Goal: Contribute content: Add original content to the website for others to see

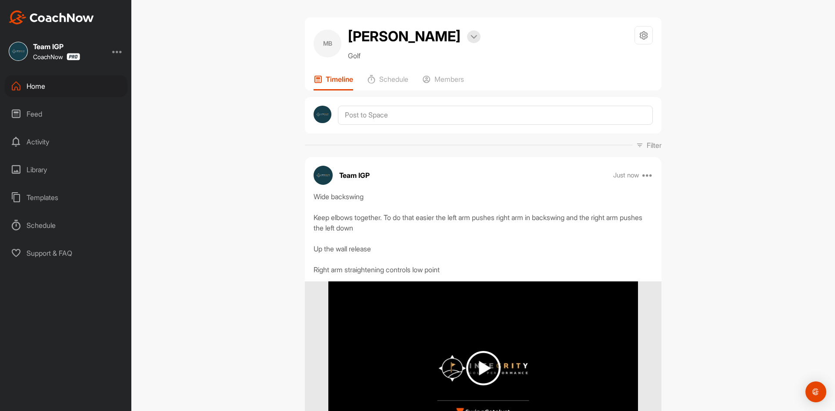
click at [90, 18] on img at bounding box center [51, 17] width 85 height 14
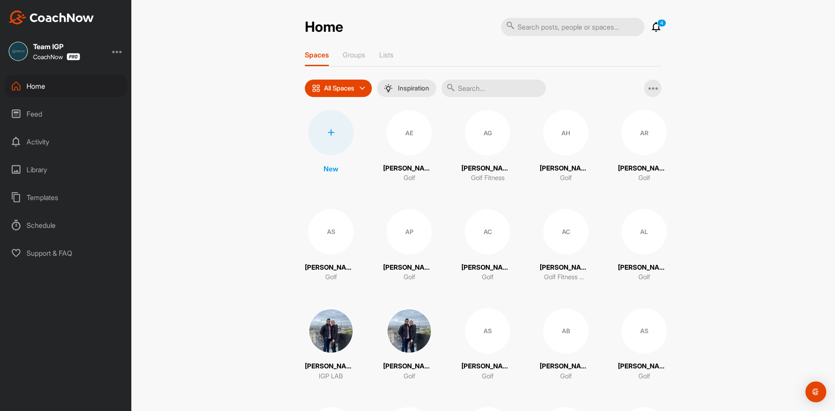
click at [494, 94] on input "text" at bounding box center [493, 88] width 104 height 17
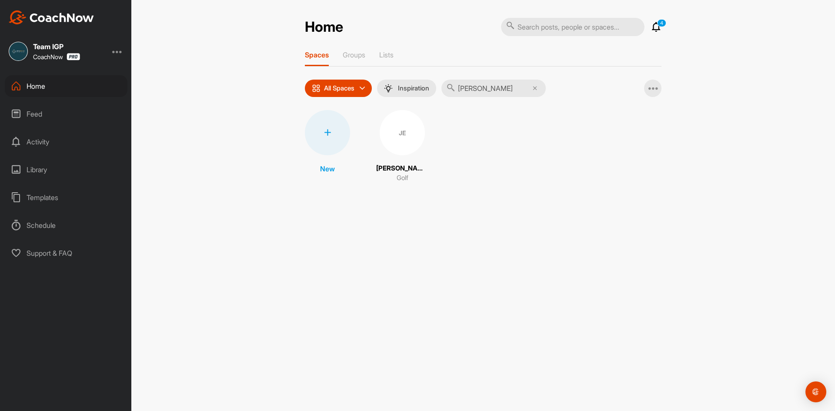
type input "[PERSON_NAME]"
click at [403, 137] on div "JE" at bounding box center [401, 132] width 45 height 45
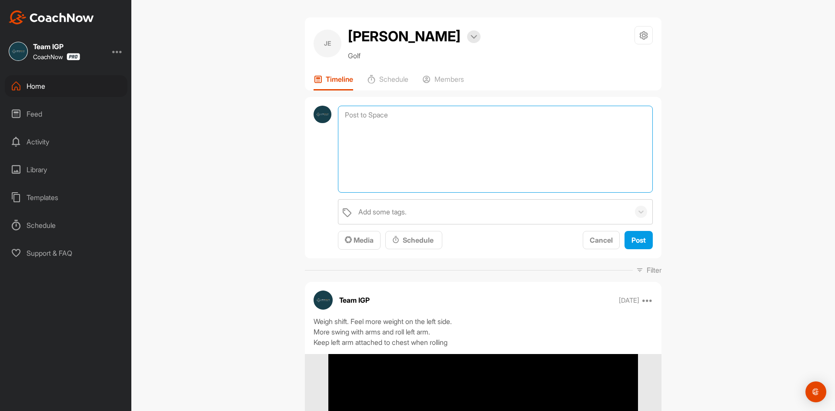
click at [390, 115] on textarea at bounding box center [495, 149] width 315 height 87
click at [419, 154] on textarea at bounding box center [495, 149] width 315 height 87
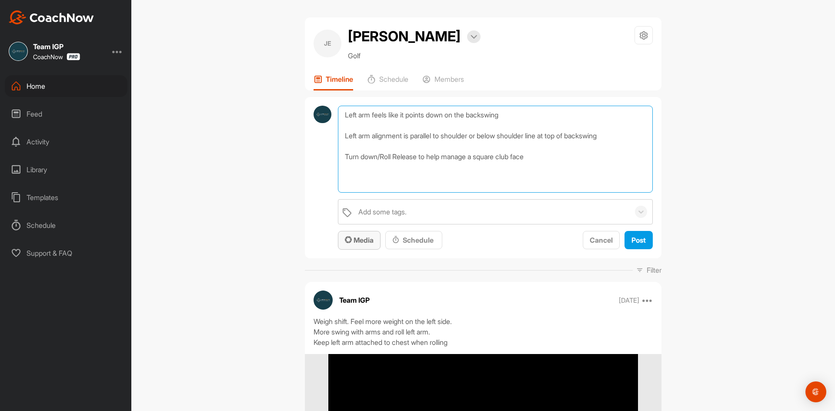
type textarea "Left arm feels like it points down on the backswing Left arm alignment is paral…"
click at [345, 244] on div "Media" at bounding box center [359, 240] width 29 height 10
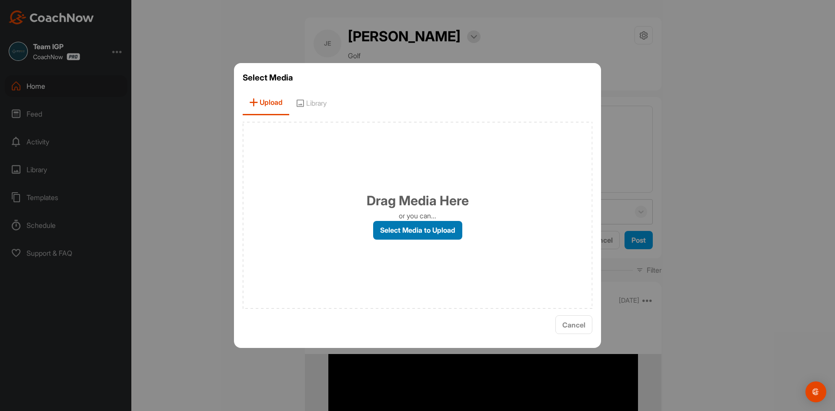
click at [393, 235] on label "Select Media to Upload" at bounding box center [417, 230] width 89 height 19
click at [0, 0] on input "Select Media to Upload" at bounding box center [0, 0] width 0 height 0
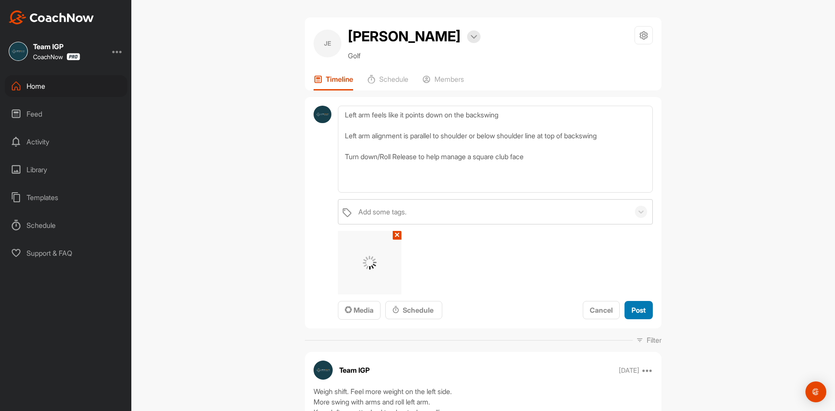
click at [636, 305] on div "Post" at bounding box center [638, 310] width 14 height 10
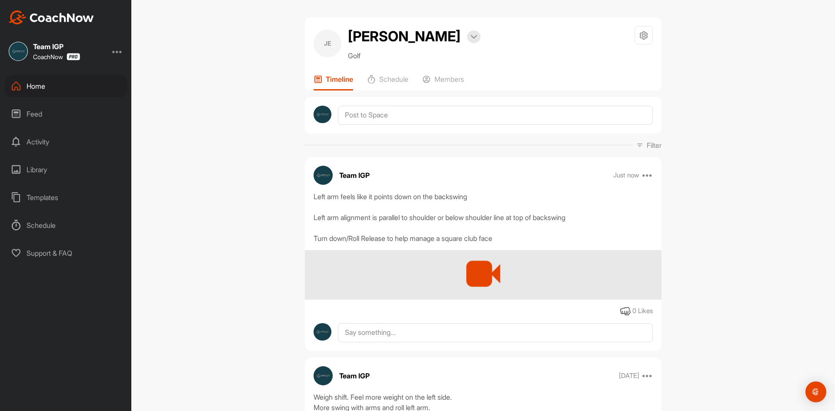
click at [59, 16] on img at bounding box center [51, 17] width 85 height 14
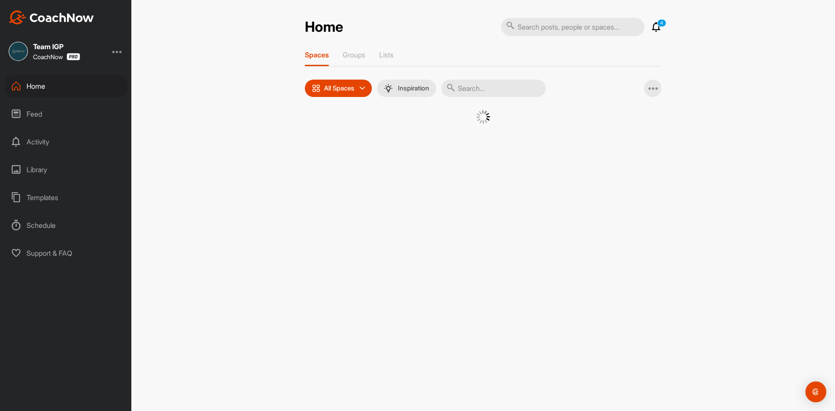
click at [482, 93] on input "text" at bounding box center [493, 88] width 104 height 17
type input "must"
click at [406, 135] on div "MF" at bounding box center [401, 132] width 45 height 45
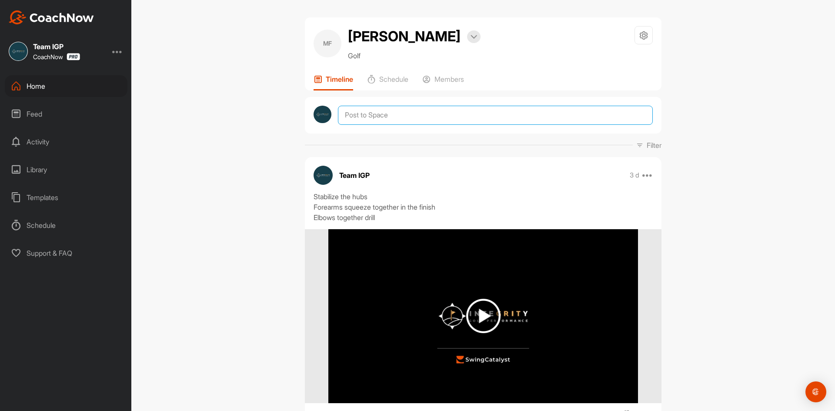
click at [396, 112] on textarea at bounding box center [495, 115] width 315 height 19
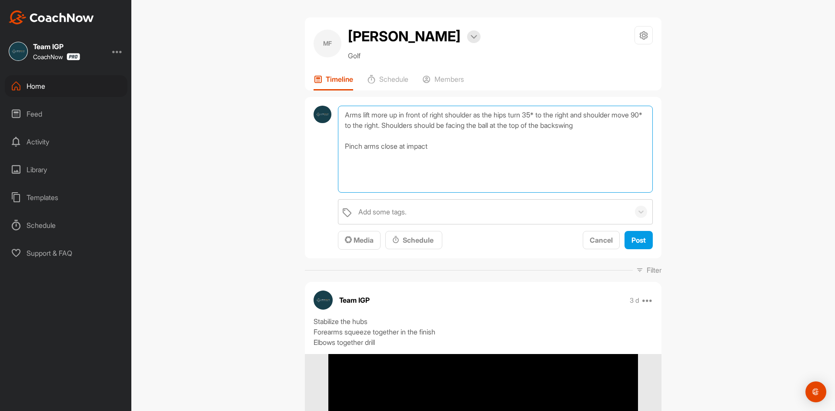
type textarea "Arms lift more up in front of right shoulder as the hips turn 35* to the right …"
click at [362, 236] on span "Media" at bounding box center [359, 240] width 29 height 9
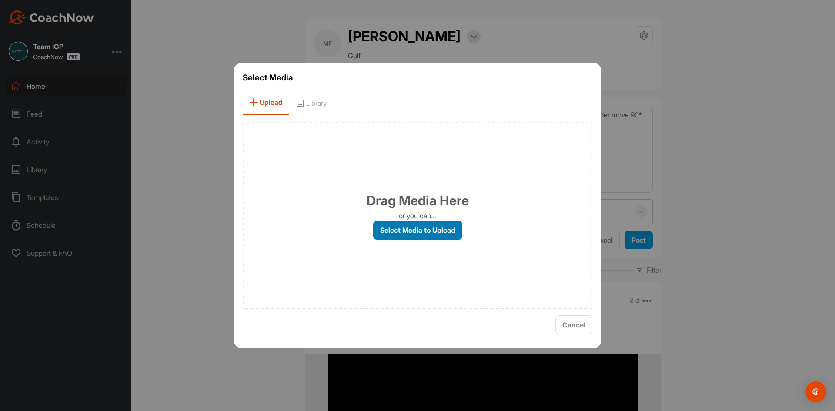
click at [411, 226] on label "Select Media to Upload" at bounding box center [417, 230] width 89 height 19
click at [0, 0] on input "Select Media to Upload" at bounding box center [0, 0] width 0 height 0
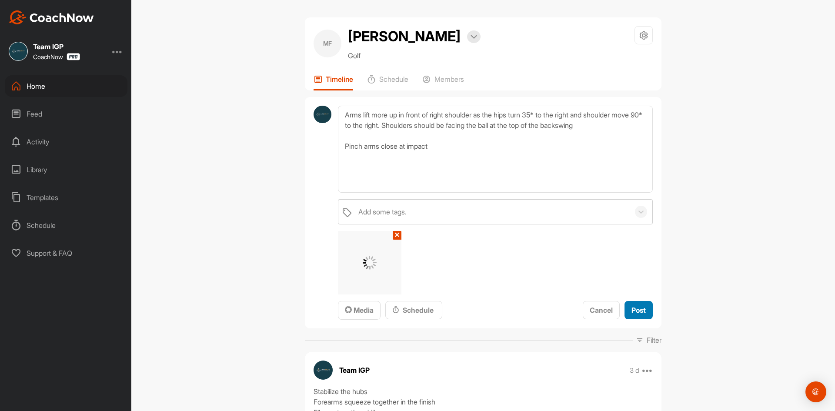
click at [638, 316] on button "Post" at bounding box center [638, 310] width 28 height 19
